Goal: Use online tool/utility

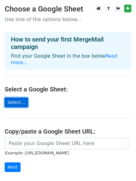
click at [12, 98] on link "Select..." at bounding box center [16, 103] width 23 height 10
click at [11, 98] on link "Select..." at bounding box center [16, 103] width 23 height 10
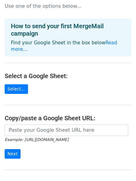
scroll to position [25, 0]
